Goal: Task Accomplishment & Management: Complete application form

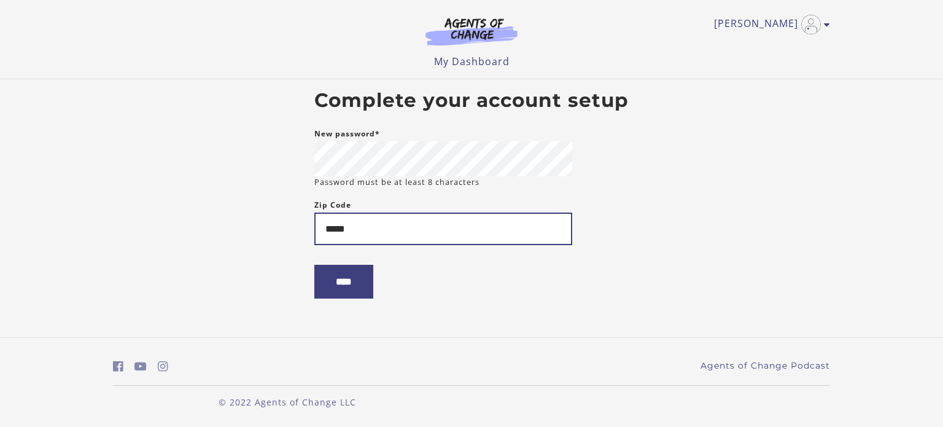
type input "*****"
click at [314, 265] on input "****" at bounding box center [343, 282] width 59 height 34
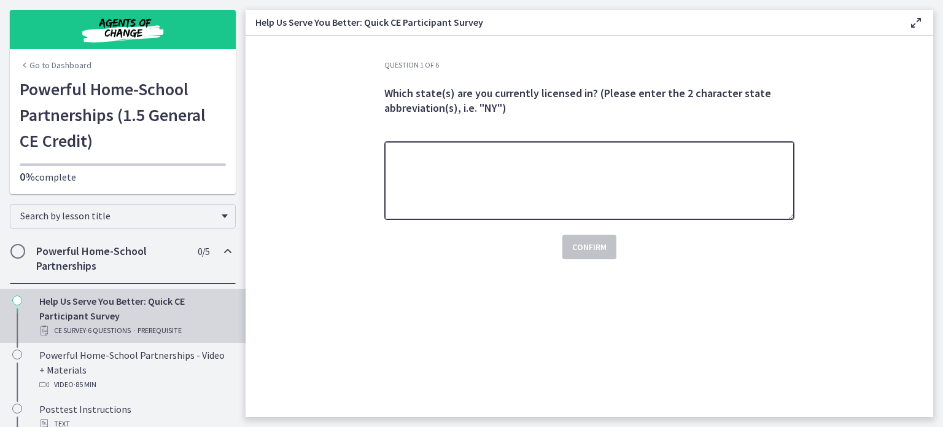
click at [649, 162] on textarea at bounding box center [589, 180] width 410 height 79
type textarea "**"
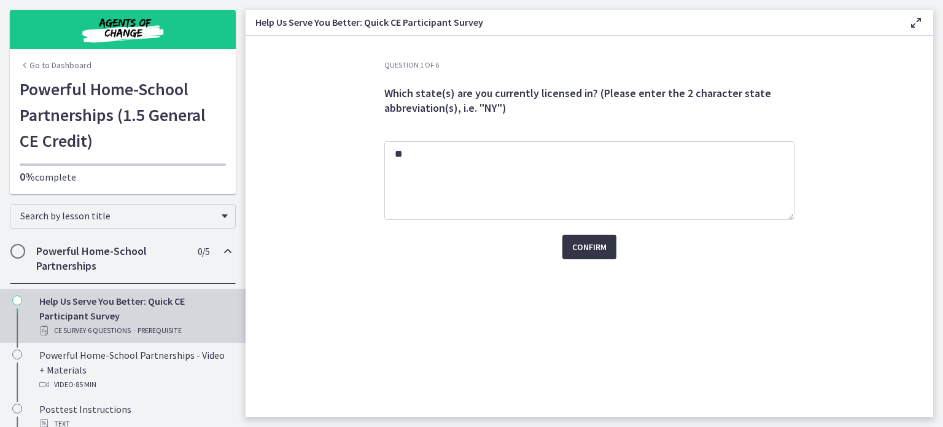
click at [579, 249] on span "Confirm" at bounding box center [589, 246] width 34 height 15
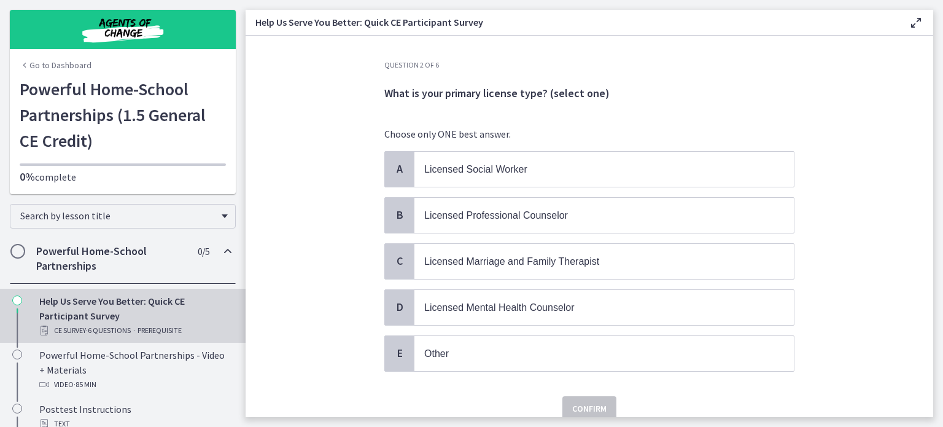
scroll to position [15, 0]
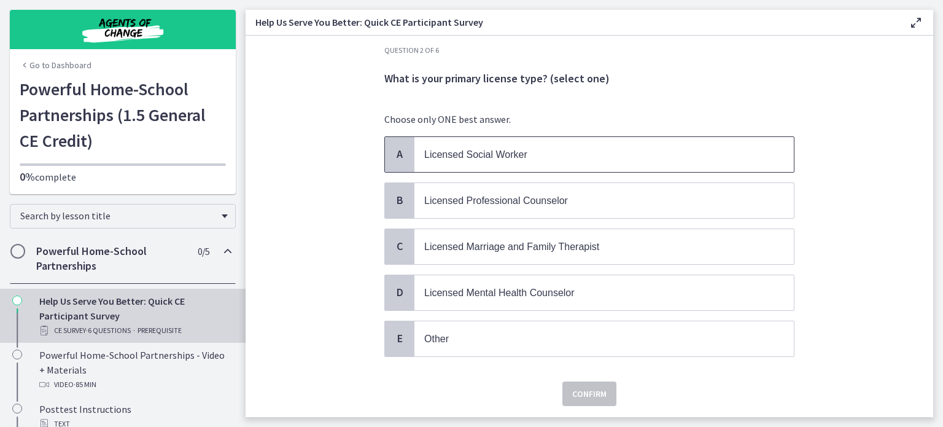
click at [565, 164] on span "Licensed Social Worker" at bounding box center [603, 154] width 379 height 35
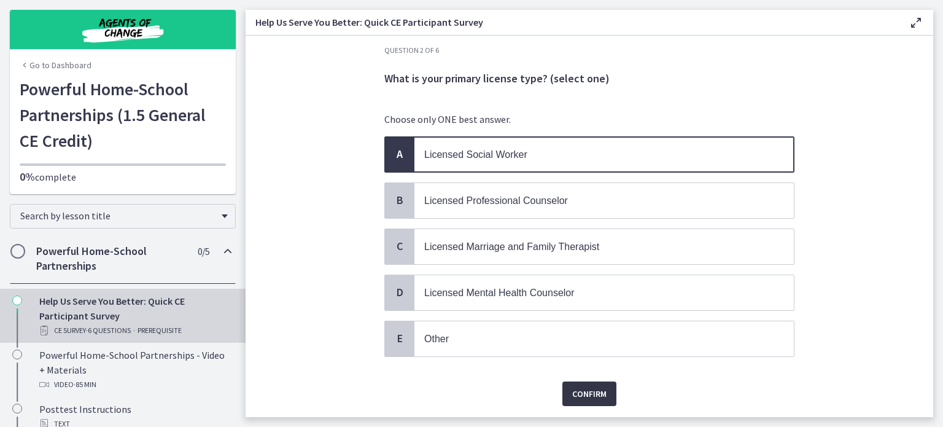
click at [579, 392] on span "Confirm" at bounding box center [589, 393] width 34 height 15
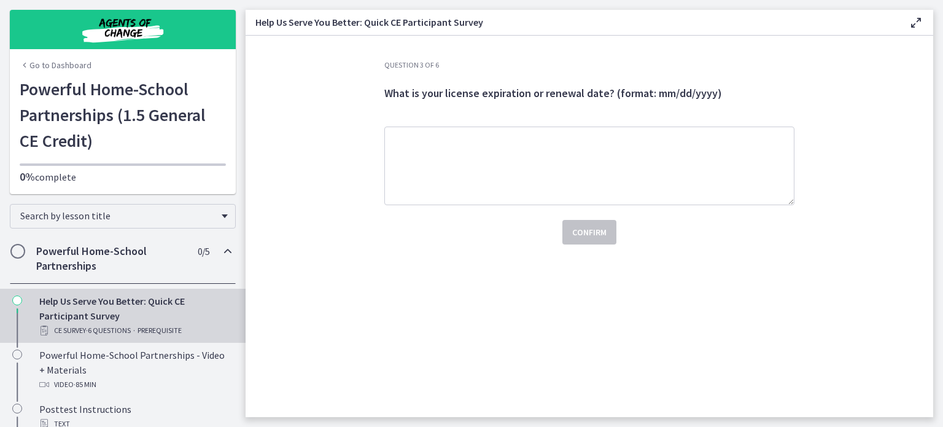
scroll to position [0, 0]
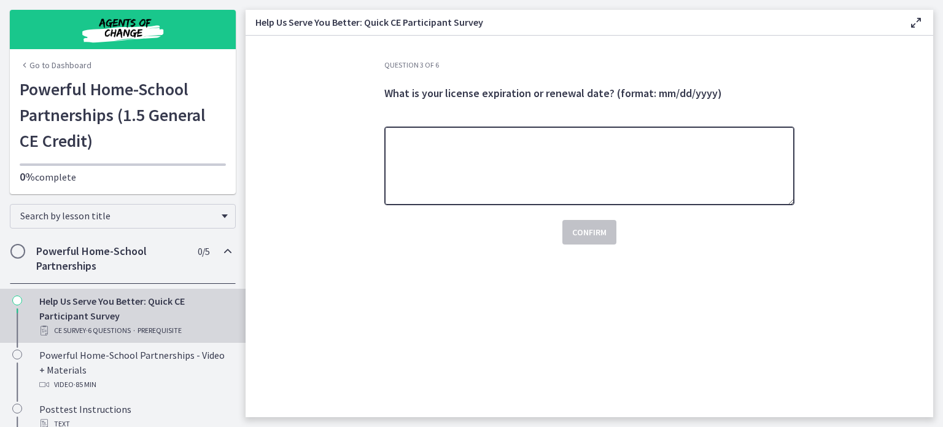
click at [546, 198] on textarea at bounding box center [589, 165] width 410 height 79
type textarea "**********"
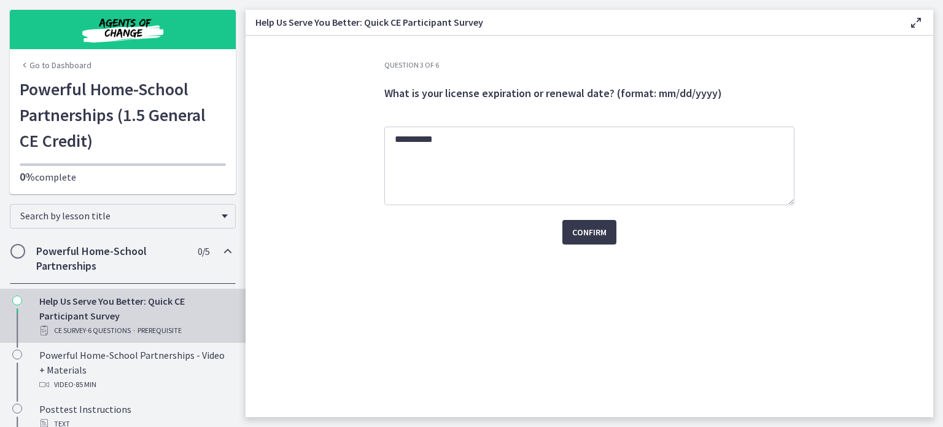
click at [609, 245] on div "**********" at bounding box center [589, 238] width 430 height 357
click at [576, 228] on span "Confirm" at bounding box center [589, 232] width 34 height 15
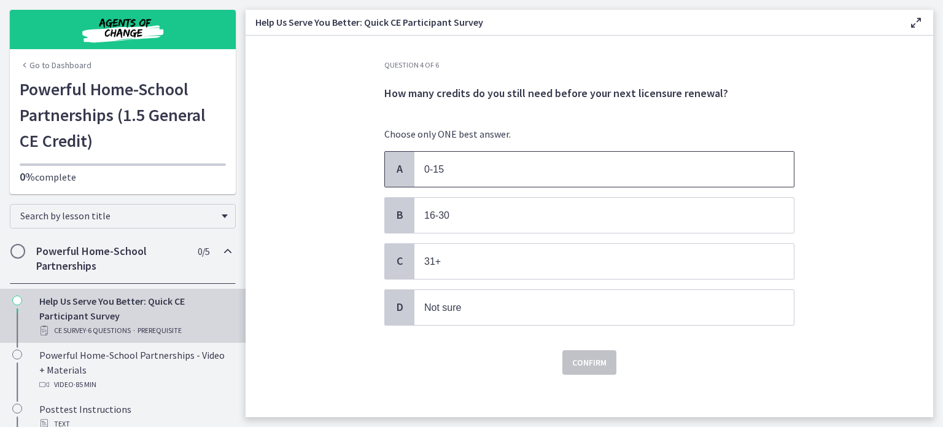
click at [541, 184] on span "0-15" at bounding box center [603, 169] width 379 height 35
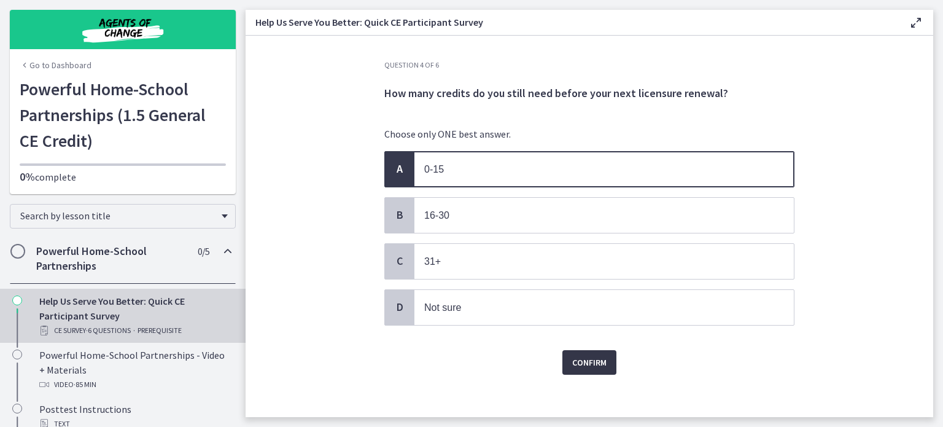
click at [574, 358] on span "Confirm" at bounding box center [589, 362] width 34 height 15
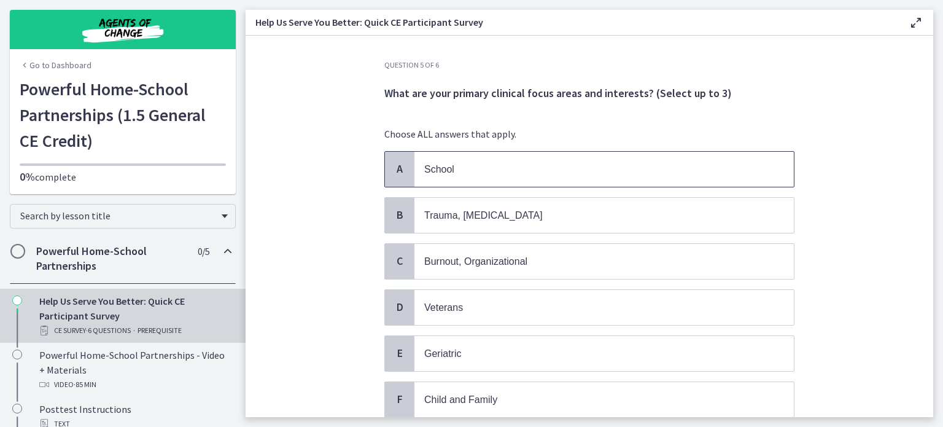
click at [529, 171] on p "School" at bounding box center [591, 168] width 335 height 15
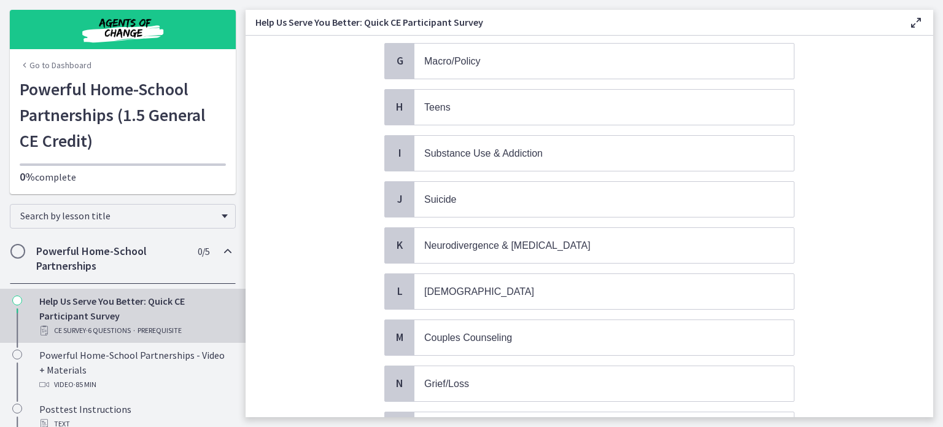
scroll to position [500, 0]
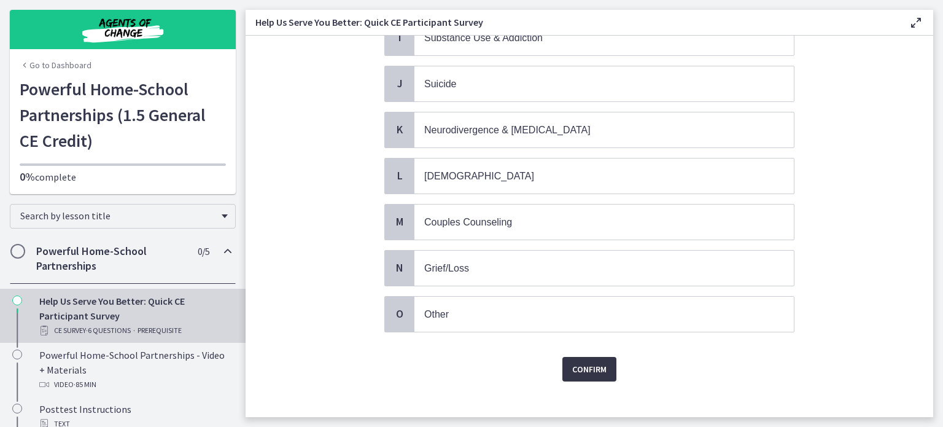
click at [599, 361] on span "Confirm" at bounding box center [589, 368] width 34 height 15
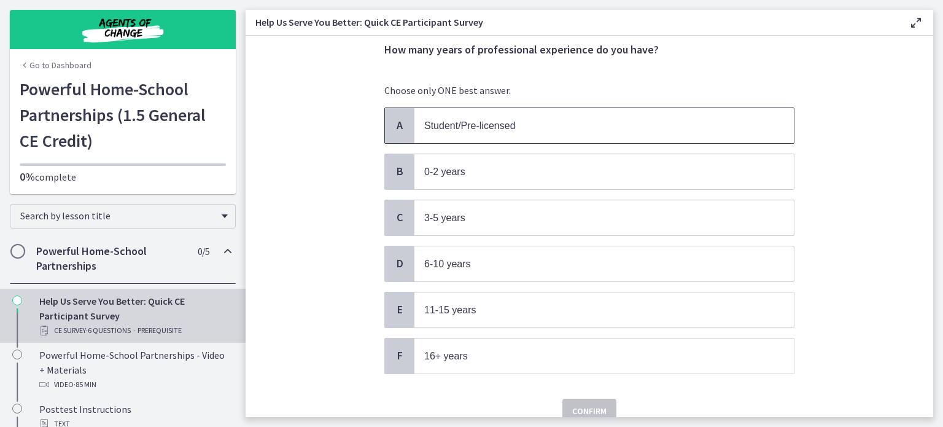
scroll to position [44, 0]
click at [549, 164] on p "0-2 years" at bounding box center [591, 170] width 335 height 15
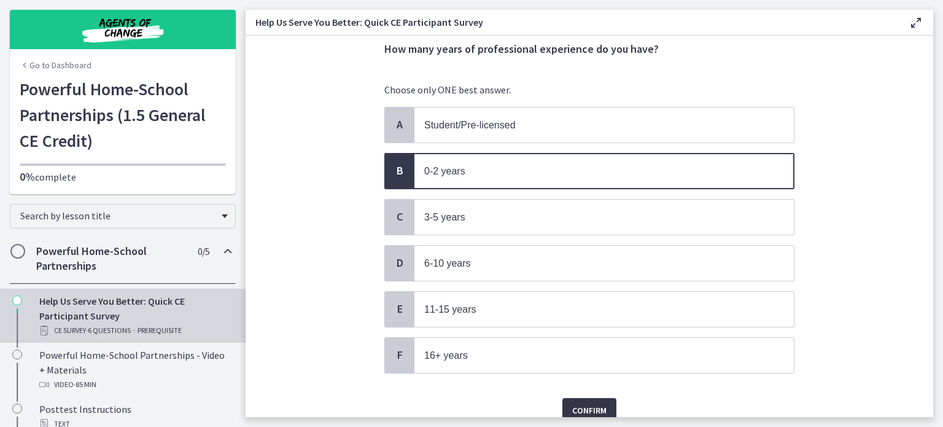
click at [578, 403] on span "Confirm" at bounding box center [589, 410] width 34 height 15
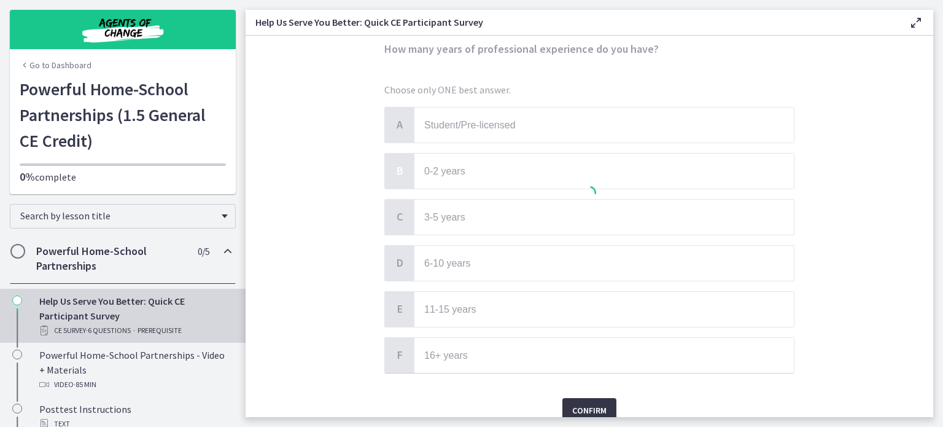
scroll to position [0, 0]
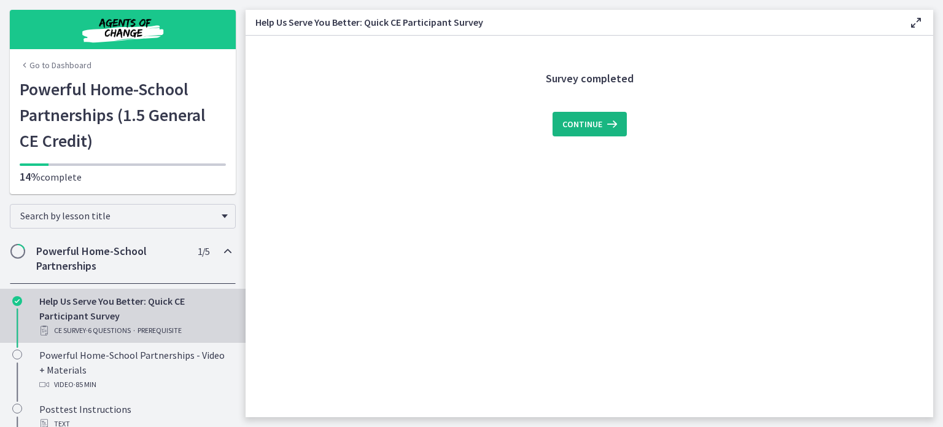
click at [582, 112] on button "Continue" at bounding box center [589, 124] width 74 height 25
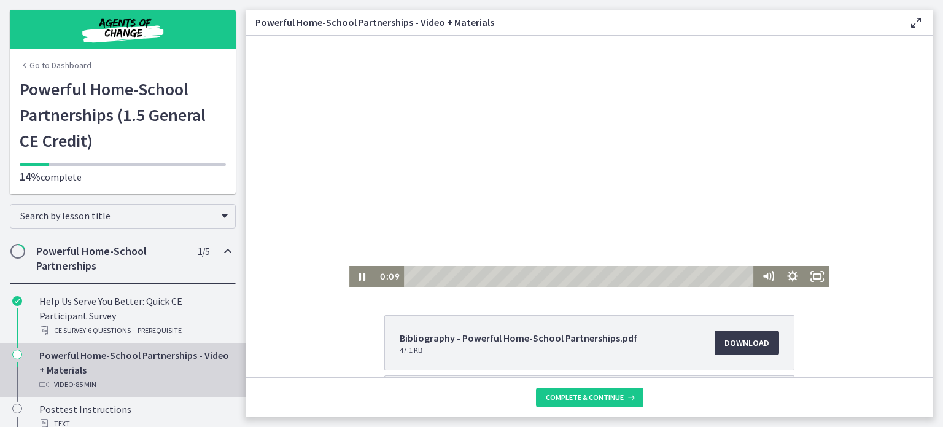
scroll to position [110, 0]
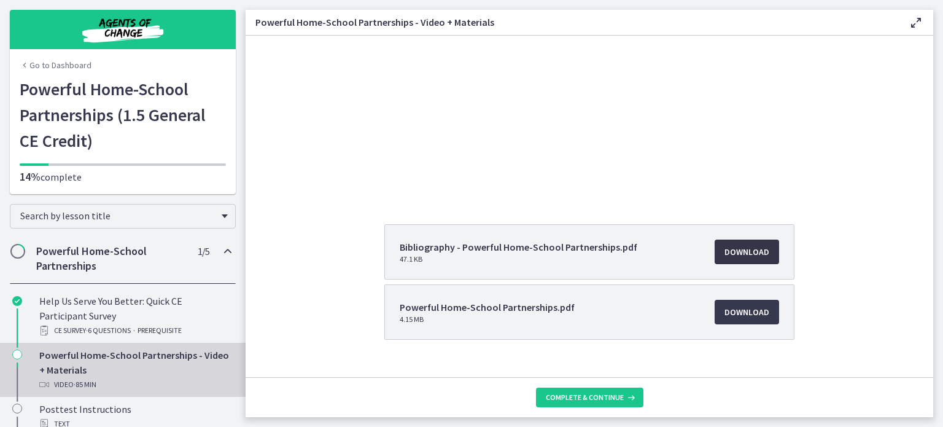
click at [727, 261] on link "Download Opens in a new window" at bounding box center [746, 251] width 64 height 25
click at [749, 304] on span "Download Opens in a new window" at bounding box center [746, 311] width 45 height 15
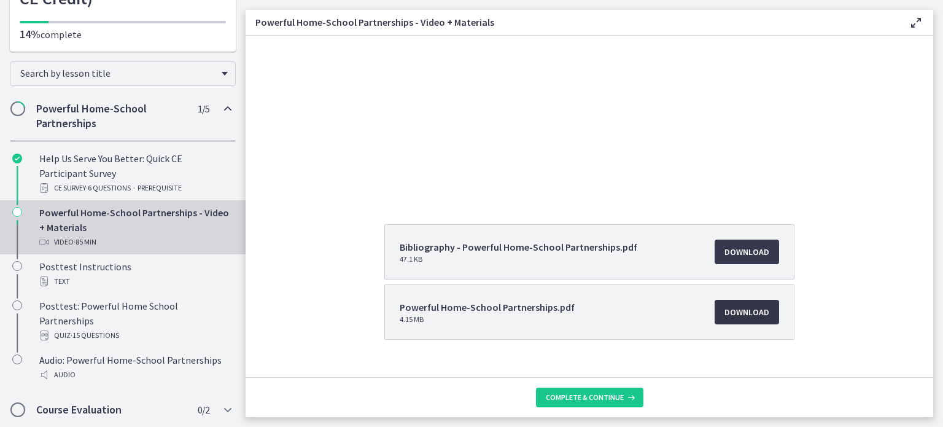
scroll to position [130, 0]
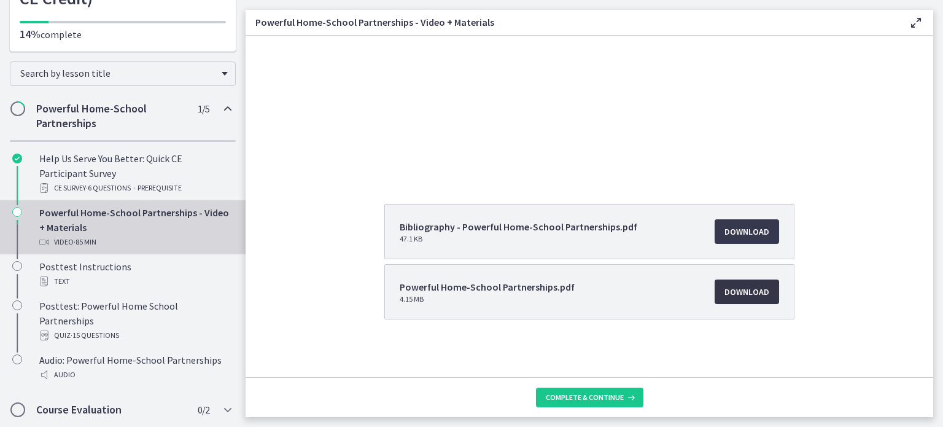
click at [724, 284] on span "Download Opens in a new window" at bounding box center [746, 291] width 45 height 15
click at [605, 405] on button "Complete & continue" at bounding box center [589, 397] width 107 height 20
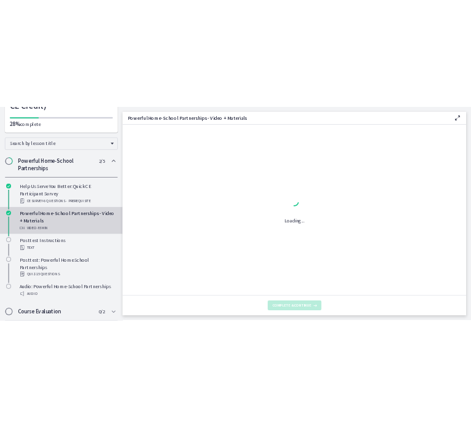
scroll to position [0, 0]
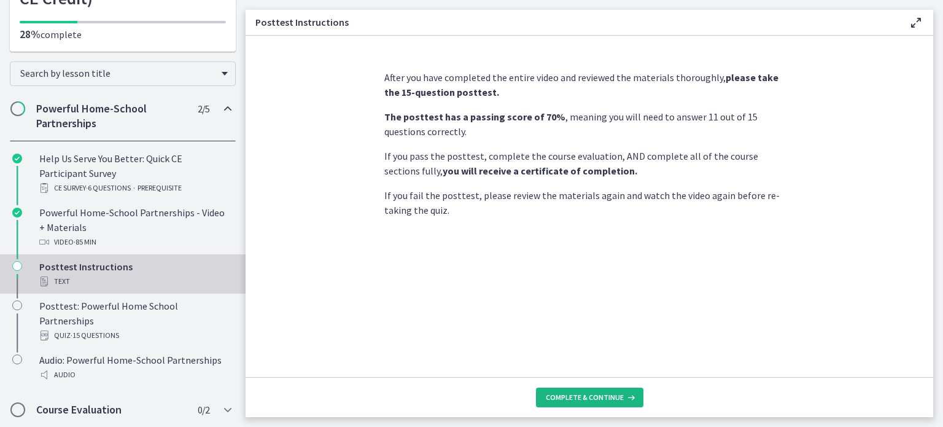
click at [594, 396] on span "Complete & continue" at bounding box center [585, 397] width 78 height 10
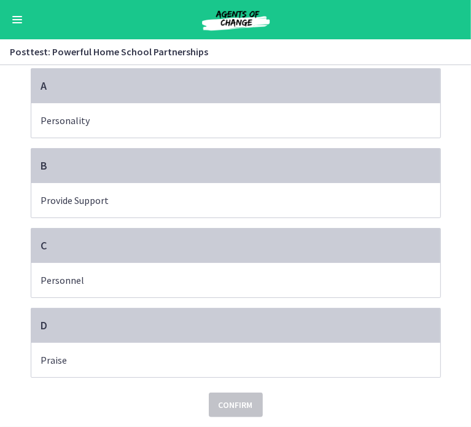
scroll to position [79, 0]
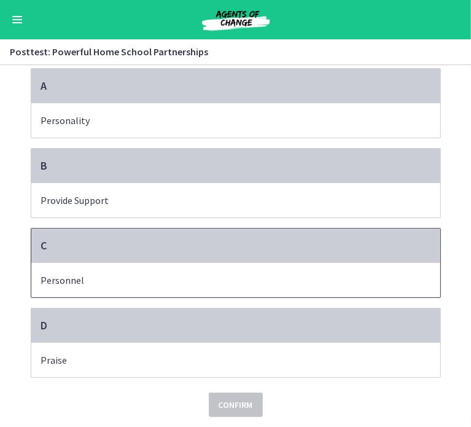
click at [298, 263] on div "C" at bounding box center [235, 245] width 409 height 34
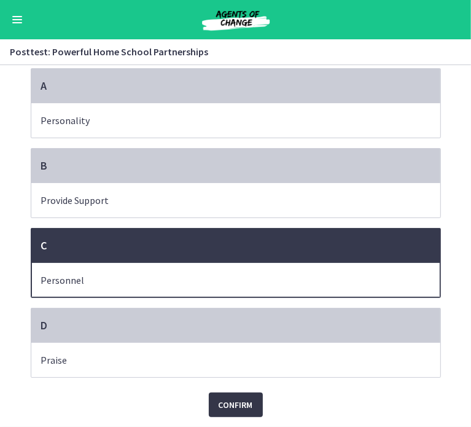
click at [228, 412] on span "Confirm" at bounding box center [235, 404] width 34 height 15
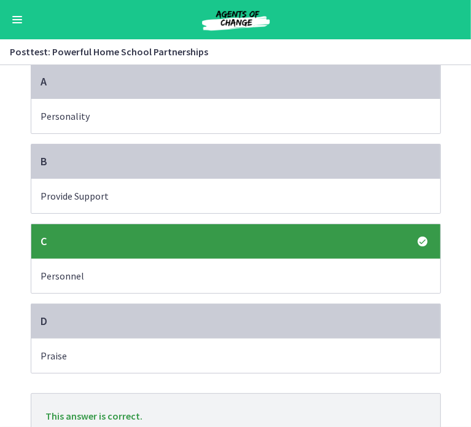
scroll to position [194, 0]
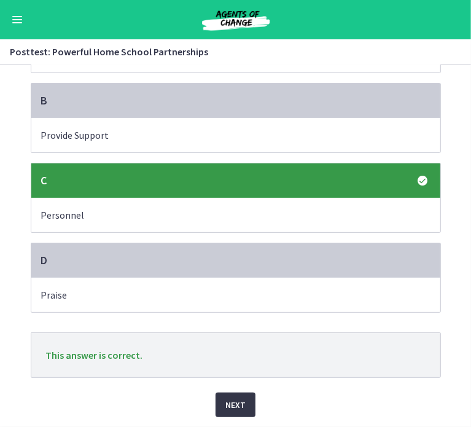
click at [231, 397] on span "Next" at bounding box center [235, 404] width 20 height 15
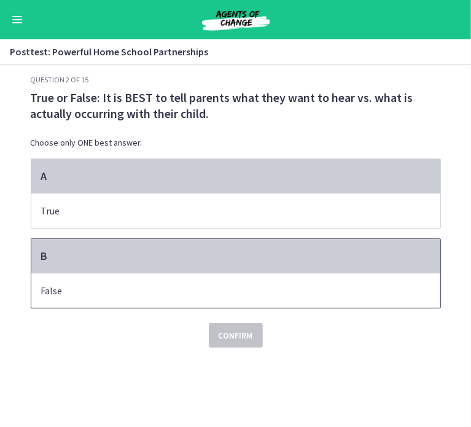
click at [198, 298] on p "False" at bounding box center [223, 290] width 365 height 15
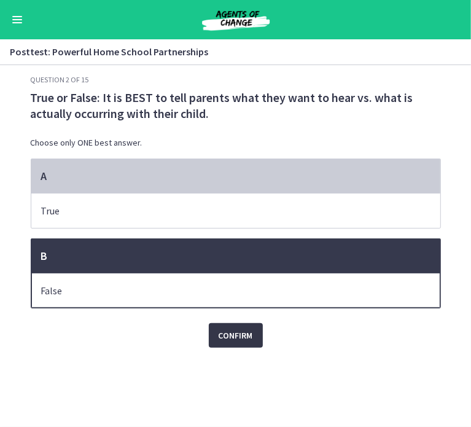
click at [241, 342] on span "Confirm" at bounding box center [235, 335] width 34 height 15
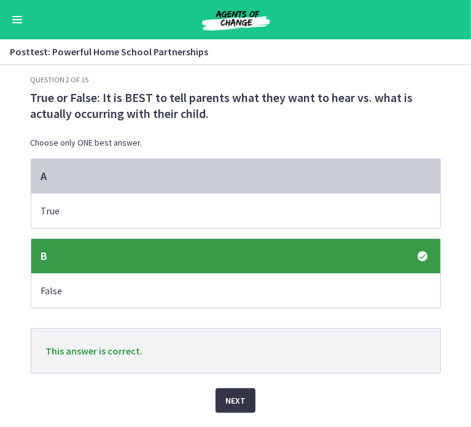
click at [234, 408] on span "Next" at bounding box center [235, 400] width 20 height 15
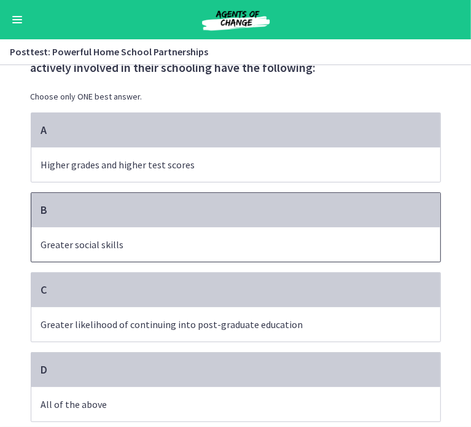
scroll to position [112, 0]
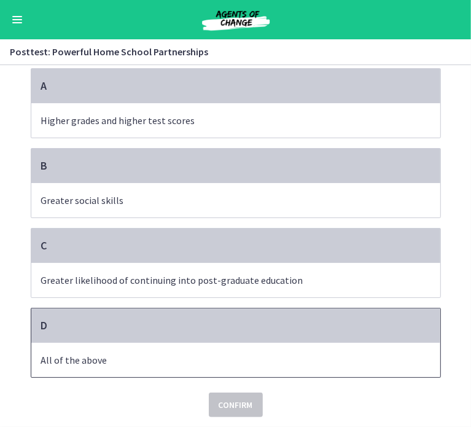
click at [287, 352] on p "All of the above" at bounding box center [223, 359] width 365 height 15
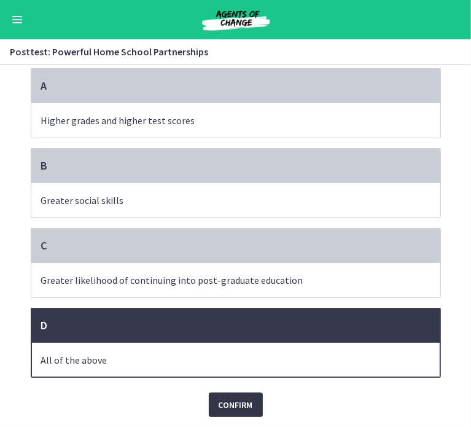
click at [226, 401] on span "Confirm" at bounding box center [235, 404] width 34 height 15
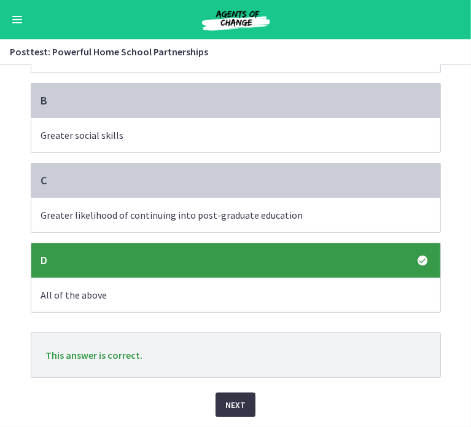
scroll to position [209, 0]
click at [236, 377] on div "Next" at bounding box center [236, 396] width 410 height 39
click at [226, 271] on div "Question 3 of 15 Research shows that students who have parents/family member wh…" at bounding box center [236, 96] width 430 height 352
click at [232, 397] on span "Next" at bounding box center [235, 404] width 20 height 15
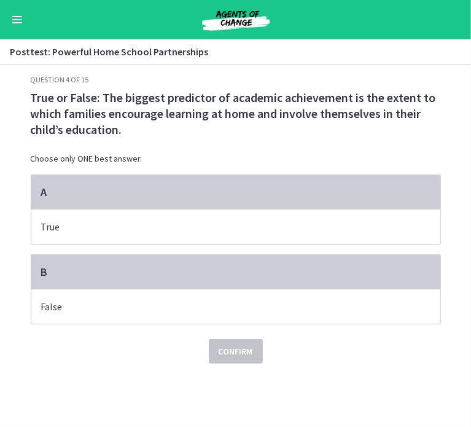
scroll to position [0, 0]
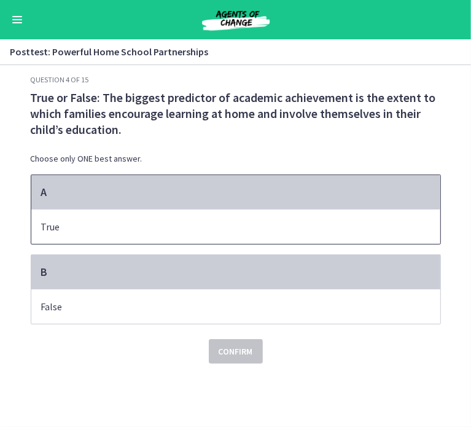
click at [258, 209] on div "A" at bounding box center [235, 192] width 409 height 34
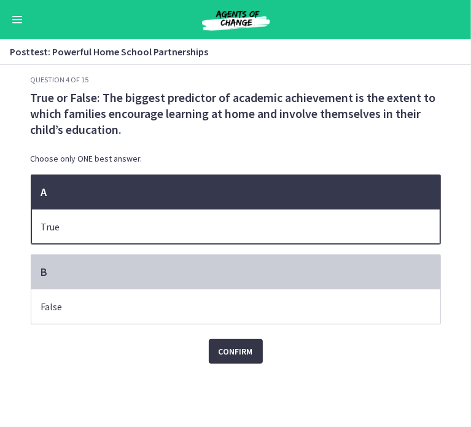
click at [231, 358] on span "Confirm" at bounding box center [235, 351] width 34 height 15
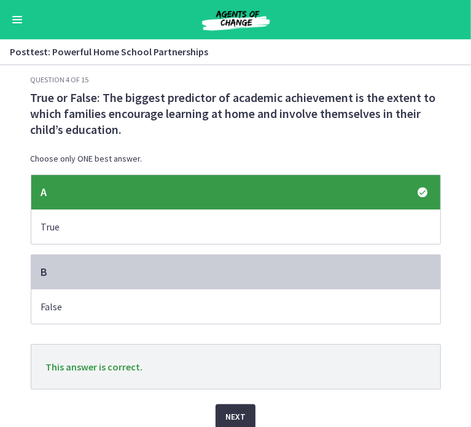
click at [236, 423] on span "Next" at bounding box center [235, 416] width 20 height 15
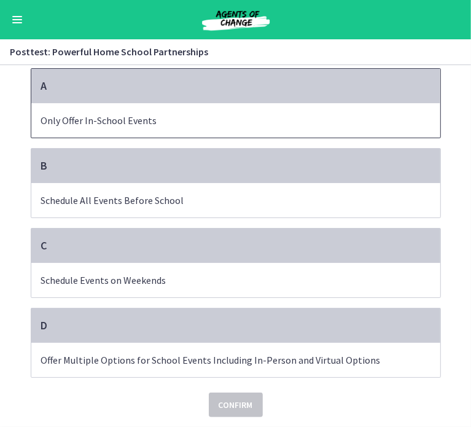
scroll to position [128, 0]
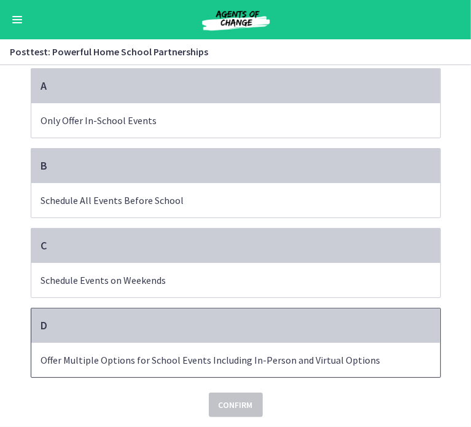
click at [301, 308] on div "D" at bounding box center [235, 325] width 409 height 34
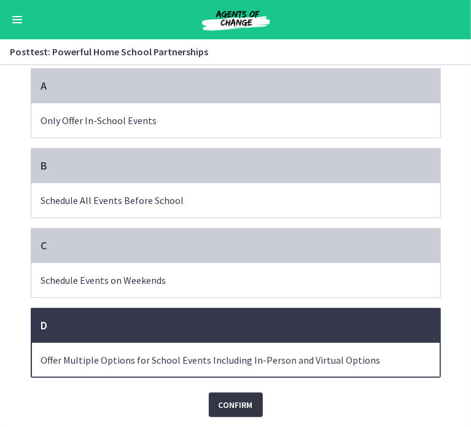
click at [245, 392] on button "Confirm" at bounding box center [236, 404] width 54 height 25
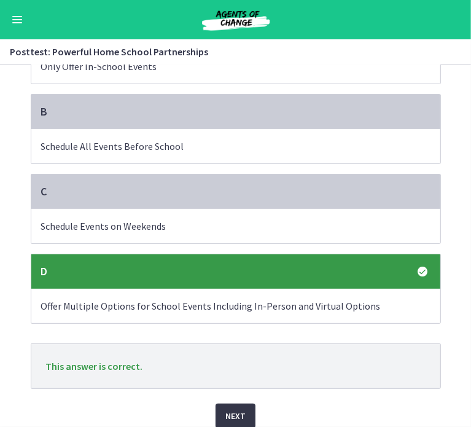
click at [238, 423] on span "Next" at bounding box center [235, 415] width 20 height 15
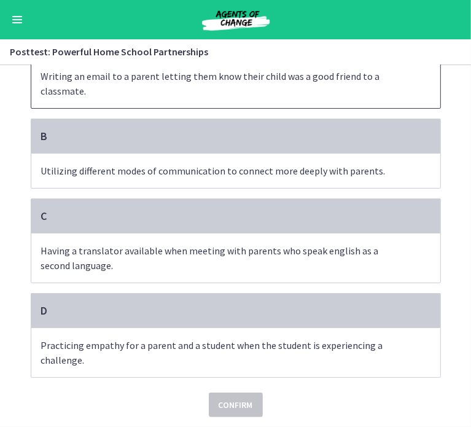
scroll to position [168, 0]
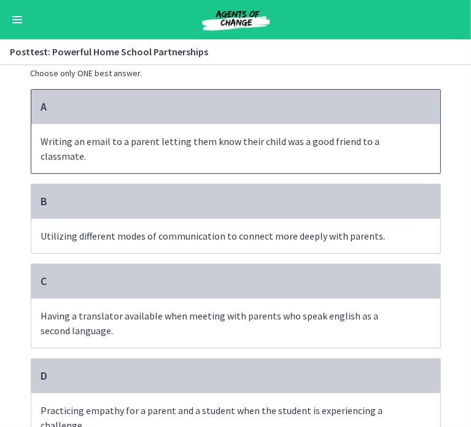
click at [228, 173] on span "Writing an email to a parent letting them know their child was a good friend to…" at bounding box center [235, 148] width 409 height 49
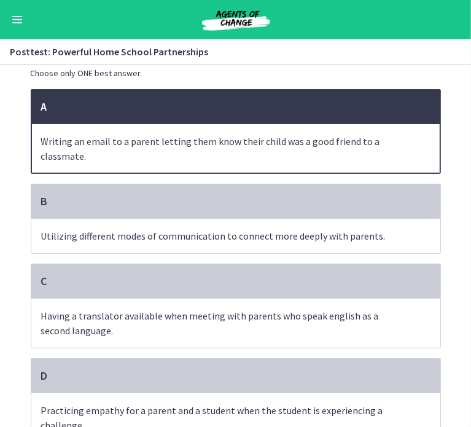
scroll to position [187, 0]
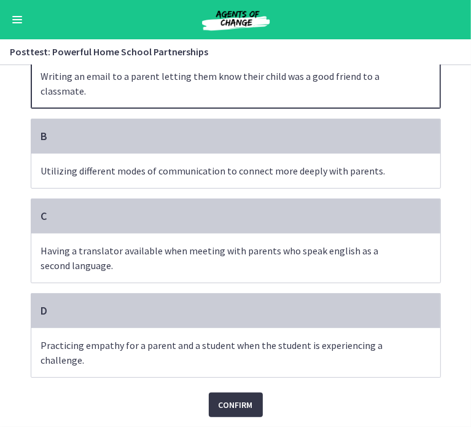
click at [234, 397] on span "Confirm" at bounding box center [235, 404] width 34 height 15
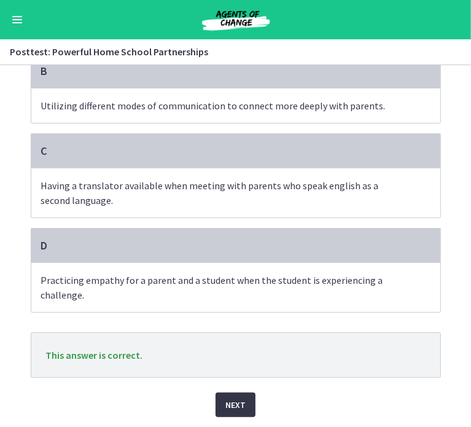
scroll to position [253, 0]
click at [234, 397] on span "Next" at bounding box center [235, 404] width 20 height 15
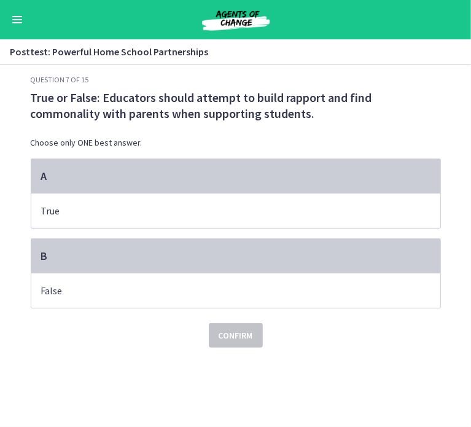
scroll to position [0, 0]
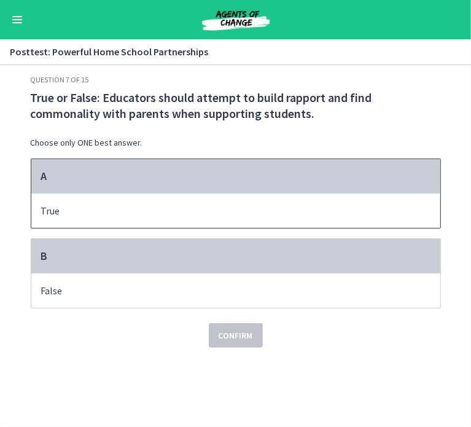
click at [300, 218] on p "True" at bounding box center [223, 210] width 365 height 15
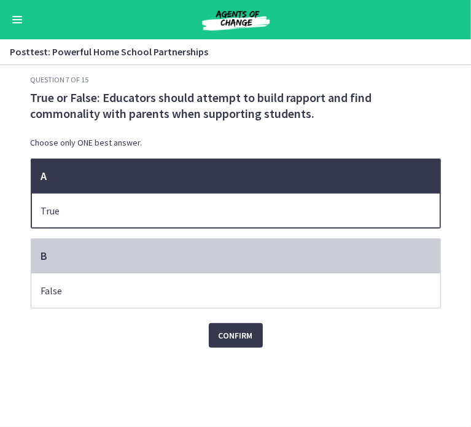
click at [237, 363] on div "Question 7 of 15 True or False: Educators should attempt to build rapport and f…" at bounding box center [236, 251] width 430 height 352
click at [238, 342] on span "Confirm" at bounding box center [235, 335] width 34 height 15
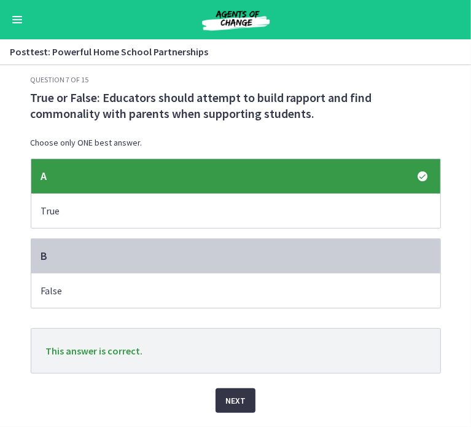
click at [236, 408] on span "Next" at bounding box center [235, 400] width 20 height 15
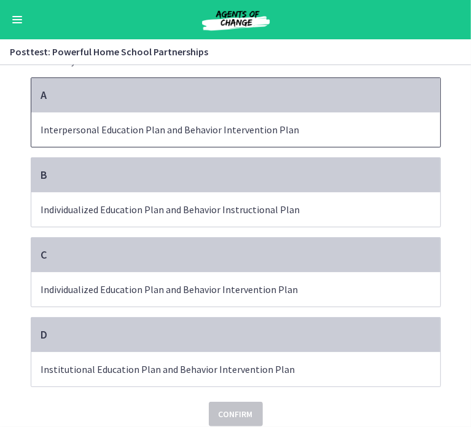
scroll to position [66, 0]
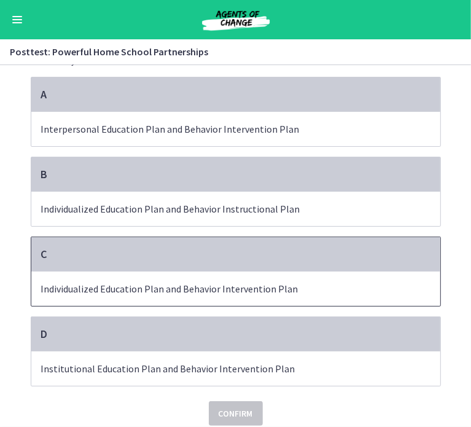
click at [218, 289] on span "Individualized Education Plan and Behavior Intervention Plan" at bounding box center [235, 288] width 409 height 34
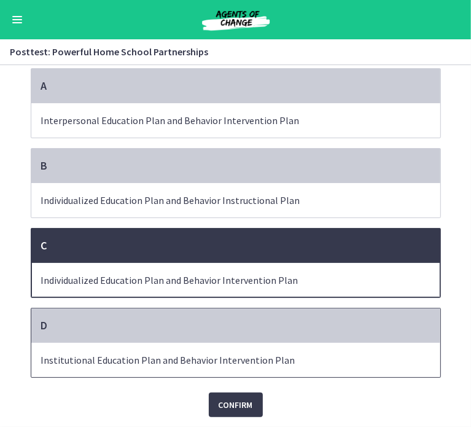
scroll to position [114, 0]
click at [223, 397] on span "Confirm" at bounding box center [235, 404] width 34 height 15
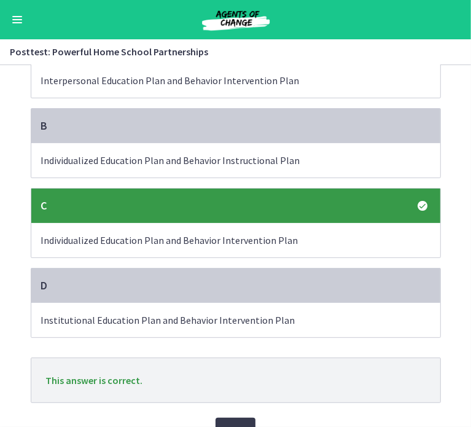
scroll to position [193, 0]
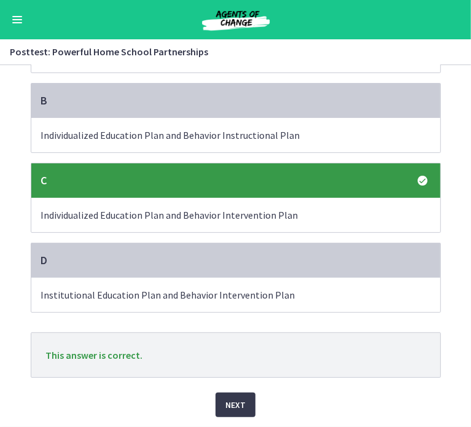
click at [228, 287] on div "Question 8 of 15 Which are the correct definitions of these acronyms: IEP and B…" at bounding box center [236, 112] width 430 height 352
click at [231, 397] on span "Next" at bounding box center [235, 404] width 20 height 15
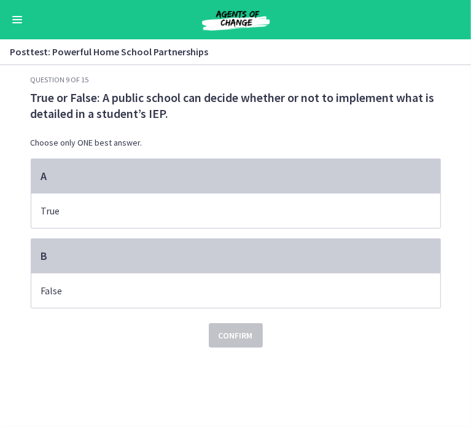
scroll to position [0, 0]
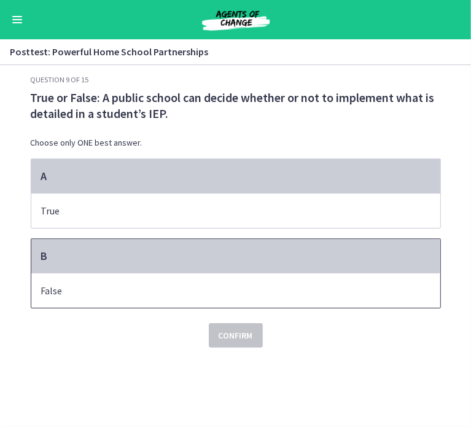
click at [200, 269] on div "B" at bounding box center [235, 256] width 409 height 34
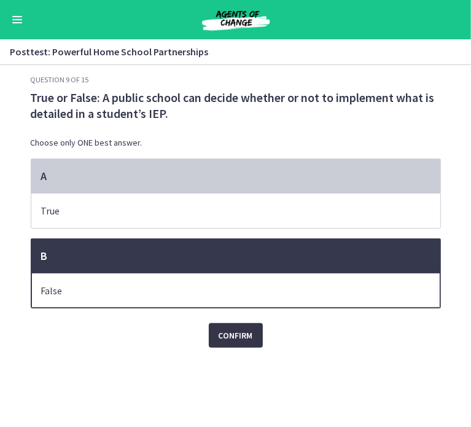
click at [226, 342] on span "Confirm" at bounding box center [235, 335] width 34 height 15
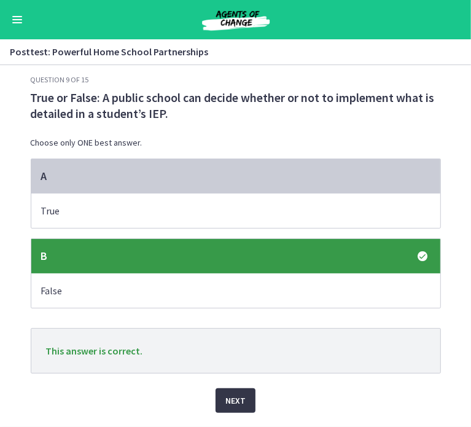
click at [240, 408] on span "Next" at bounding box center [235, 400] width 20 height 15
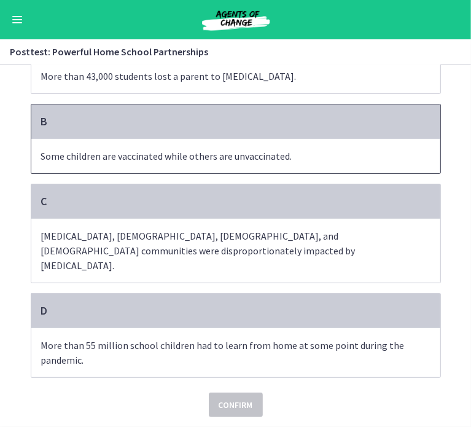
scroll to position [137, 0]
click at [288, 163] on p "Some children are vaccinated while others are unvaccinated." at bounding box center [223, 156] width 365 height 15
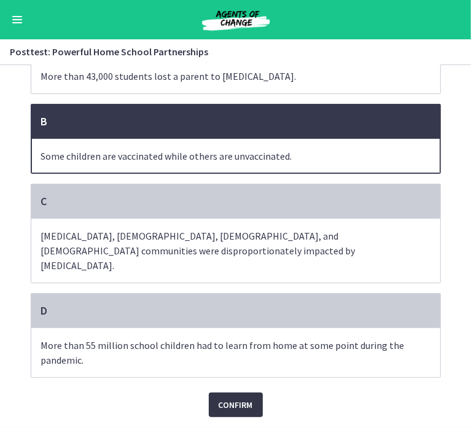
click at [238, 401] on span "Confirm" at bounding box center [235, 404] width 34 height 15
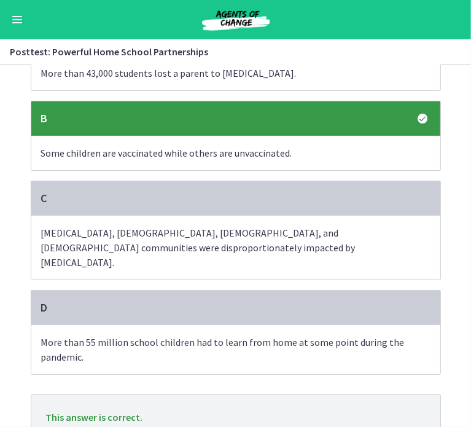
scroll to position [239, 0]
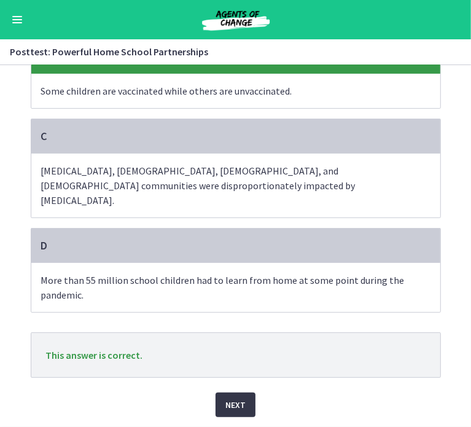
click at [230, 397] on span "Next" at bounding box center [235, 404] width 20 height 15
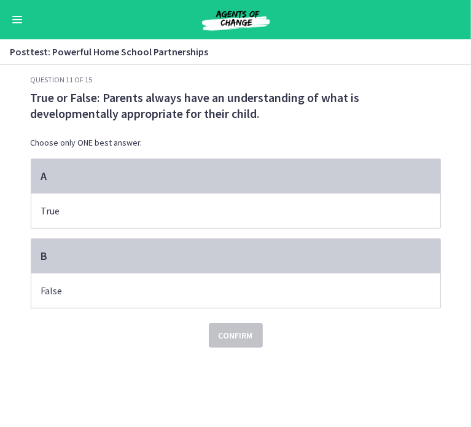
scroll to position [0, 0]
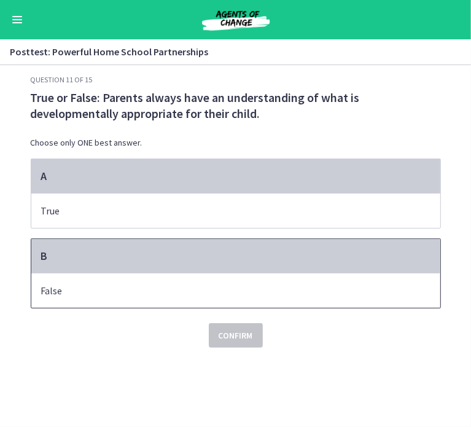
click at [226, 294] on span "False" at bounding box center [235, 290] width 409 height 34
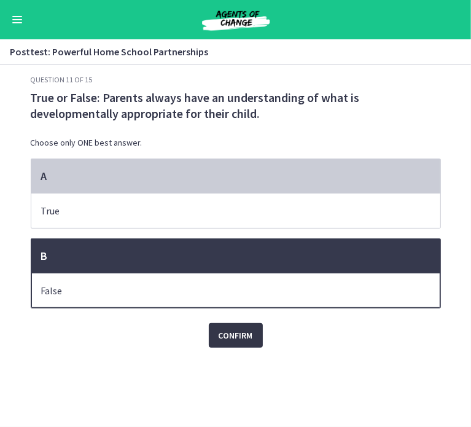
click at [236, 342] on span "Confirm" at bounding box center [235, 335] width 34 height 15
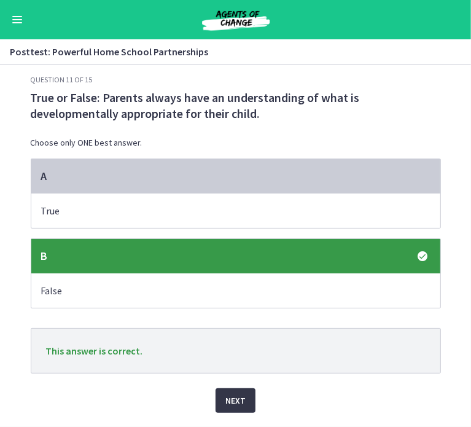
scroll to position [19, 0]
click at [225, 401] on span "Next" at bounding box center [235, 400] width 20 height 15
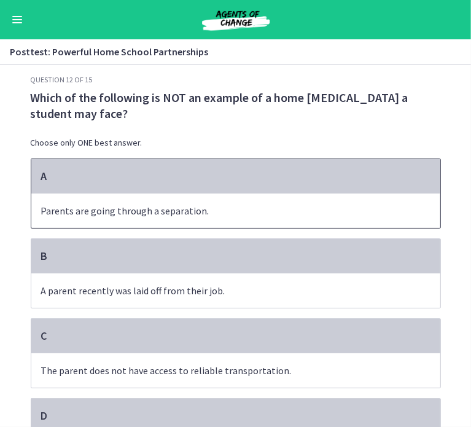
scroll to position [145, 0]
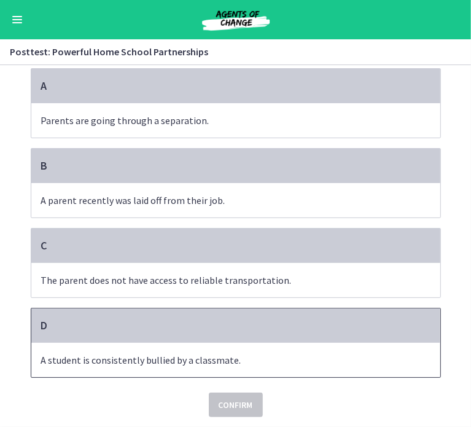
click at [234, 352] on p "A student is consistently bullied by a classmate." at bounding box center [223, 359] width 365 height 15
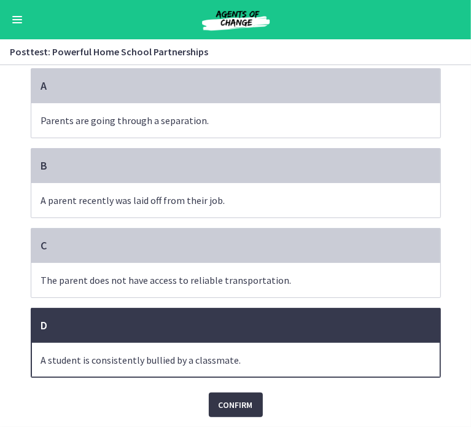
click at [230, 397] on span "Confirm" at bounding box center [235, 404] width 34 height 15
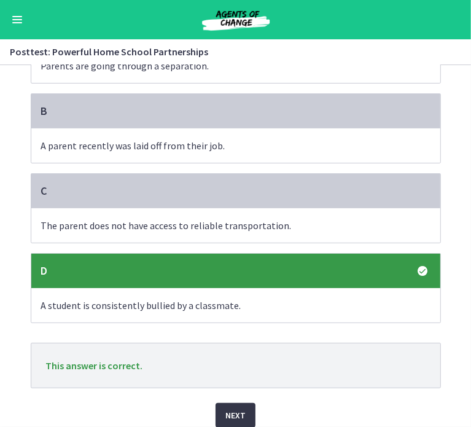
click at [233, 422] on span "Next" at bounding box center [235, 415] width 20 height 15
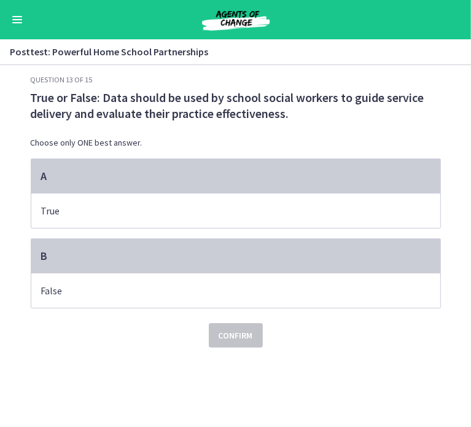
scroll to position [0, 0]
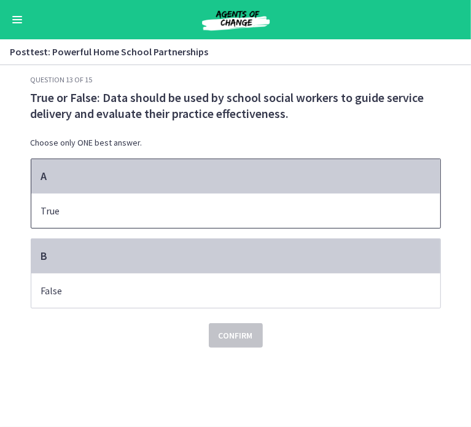
click at [236, 228] on span "True" at bounding box center [235, 210] width 409 height 34
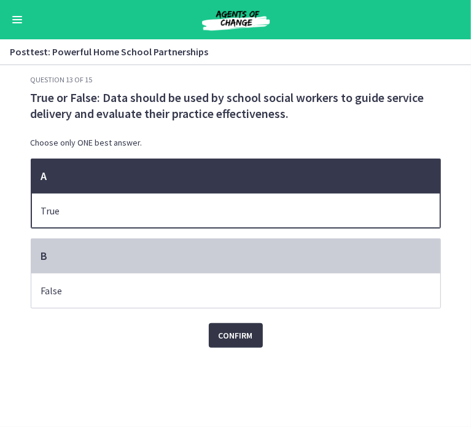
click at [236, 342] on span "Confirm" at bounding box center [235, 335] width 34 height 15
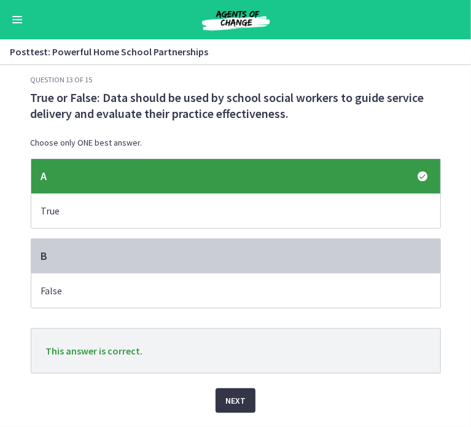
click at [246, 407] on button "Next" at bounding box center [235, 400] width 40 height 25
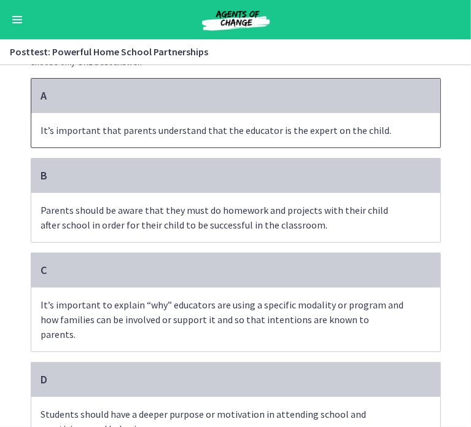
scroll to position [80, 0]
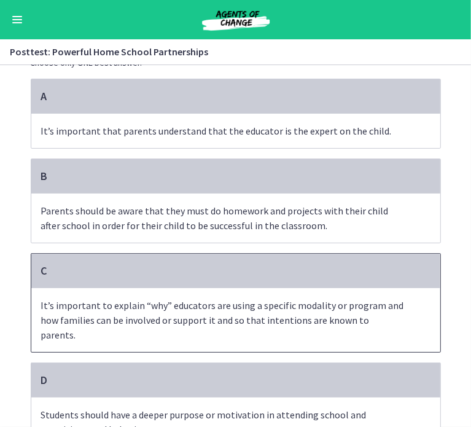
click at [271, 322] on p "It’s important to explain “why” educators are using a specific modality or prog…" at bounding box center [223, 320] width 365 height 44
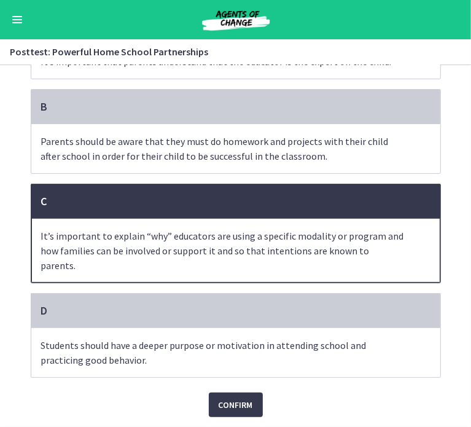
scroll to position [188, 0]
click at [245, 397] on span "Confirm" at bounding box center [235, 404] width 34 height 15
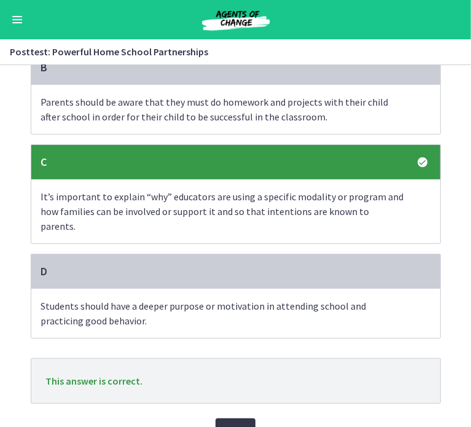
scroll to position [253, 0]
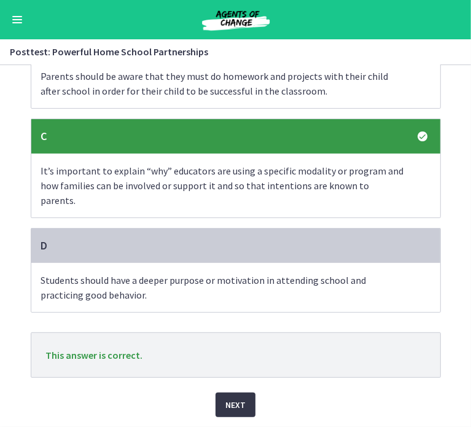
click at [245, 392] on button "Next" at bounding box center [235, 404] width 40 height 25
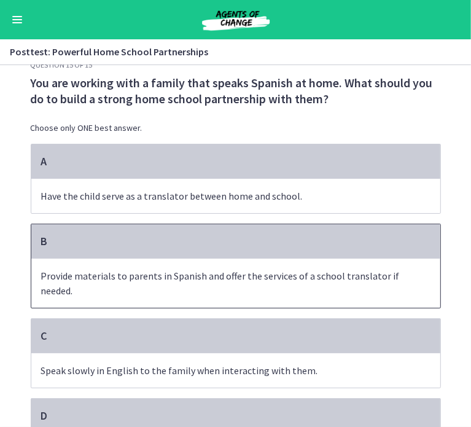
scroll to position [107, 0]
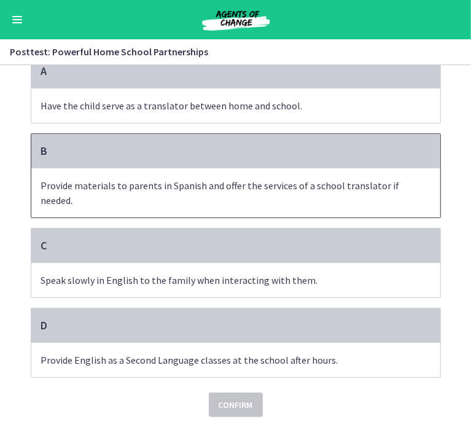
click at [274, 207] on p "Provide materials to parents in Spanish and offer the services of a school tran…" at bounding box center [223, 192] width 365 height 29
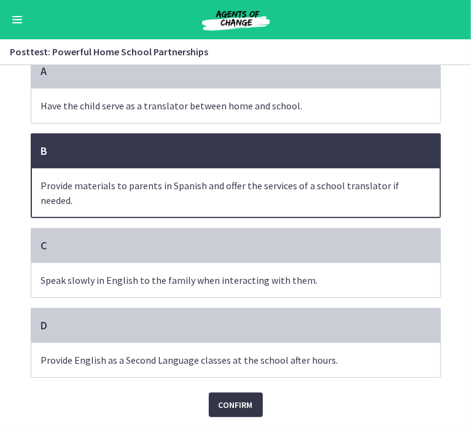
click at [236, 412] on span "Confirm" at bounding box center [235, 404] width 34 height 15
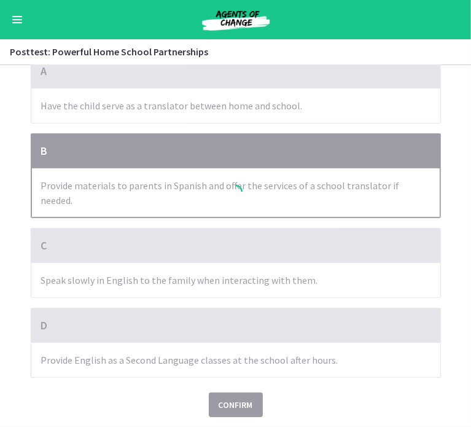
scroll to position [160, 0]
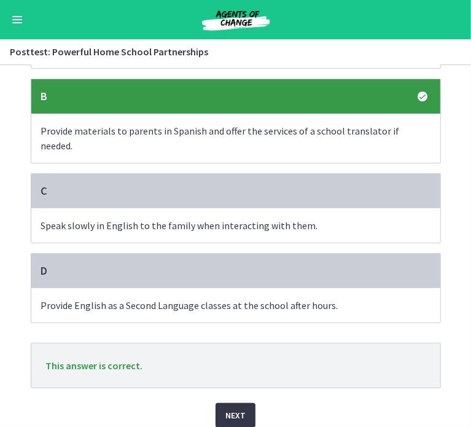
click at [233, 421] on button "Next" at bounding box center [235, 415] width 40 height 25
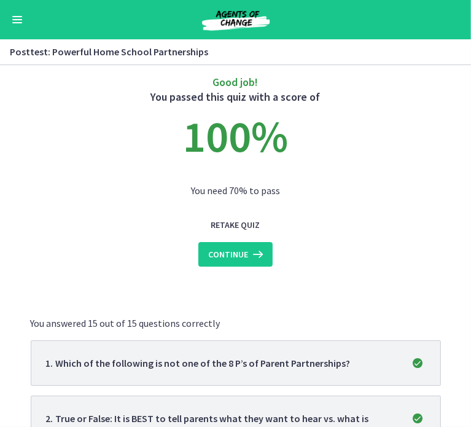
click at [241, 261] on span "Continue" at bounding box center [228, 254] width 40 height 15
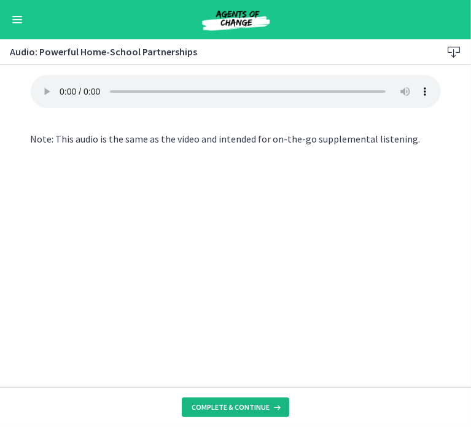
click at [223, 406] on span "Complete & continue" at bounding box center [230, 407] width 78 height 10
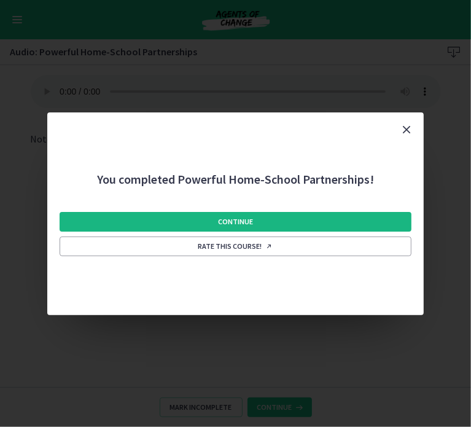
click at [261, 231] on button "Continue" at bounding box center [236, 222] width 352 height 20
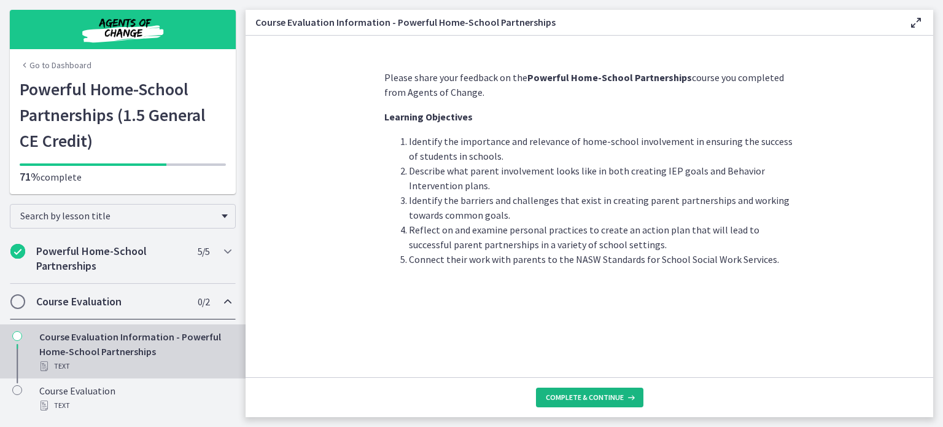
click at [627, 399] on icon at bounding box center [630, 397] width 12 height 10
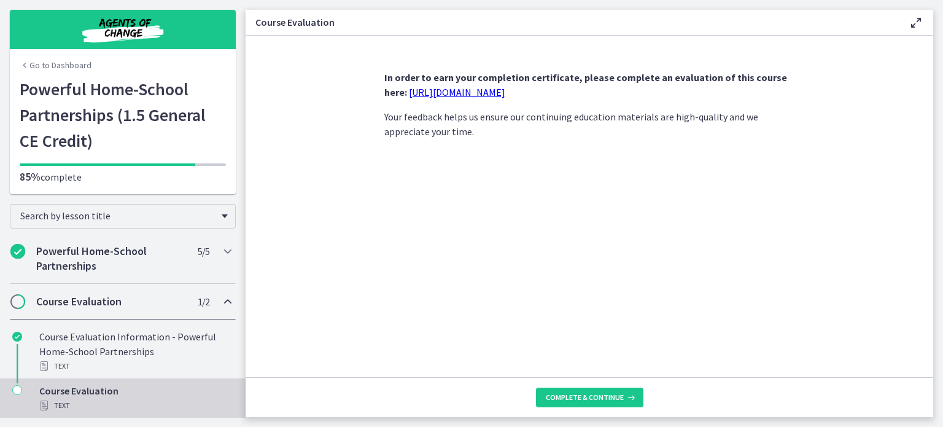
click at [505, 95] on link "[URL][DOMAIN_NAME]" at bounding box center [457, 92] width 96 height 12
click at [619, 392] on span "Complete & continue" at bounding box center [585, 397] width 78 height 10
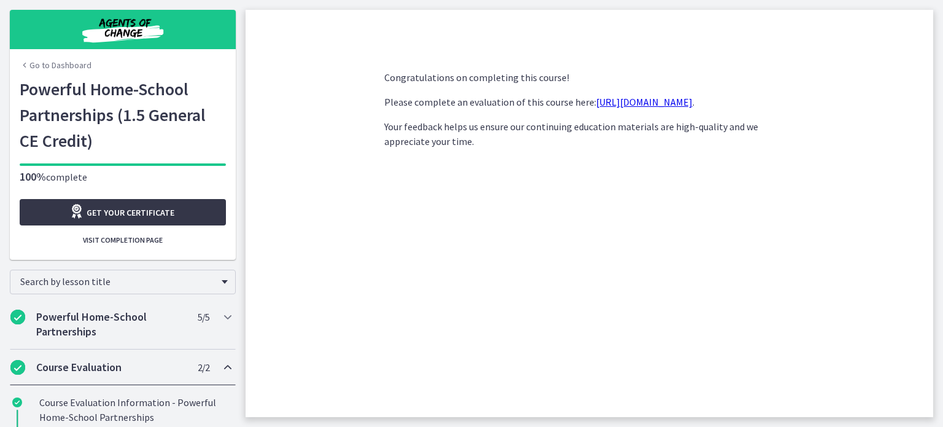
click at [194, 222] on link "Get your certificate" at bounding box center [123, 212] width 206 height 26
